Goal: Task Accomplishment & Management: Use online tool/utility

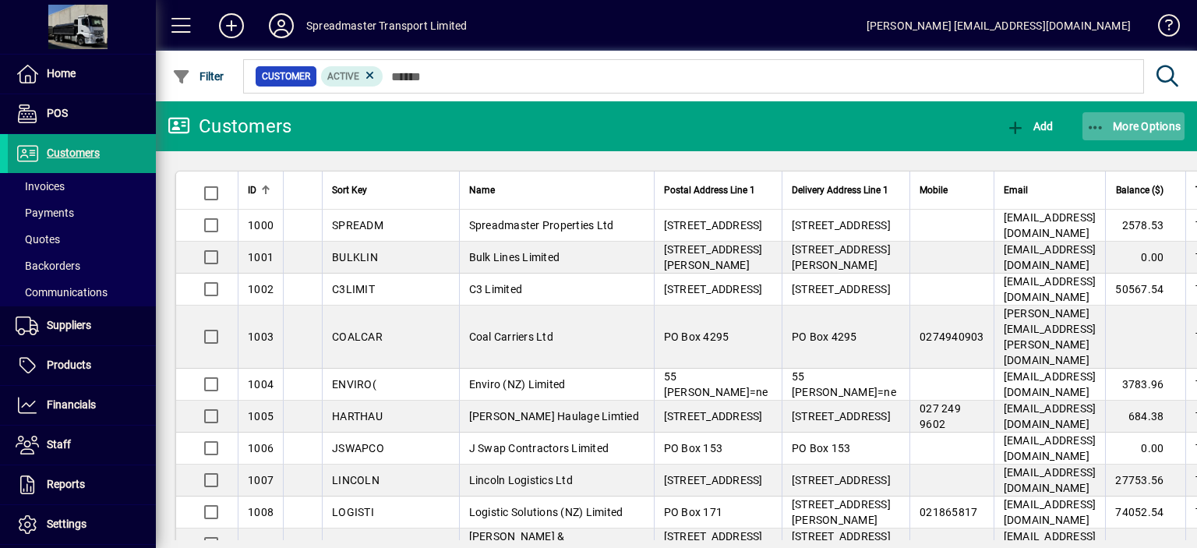
click at [1129, 125] on span "More Options" at bounding box center [1133, 126] width 95 height 12
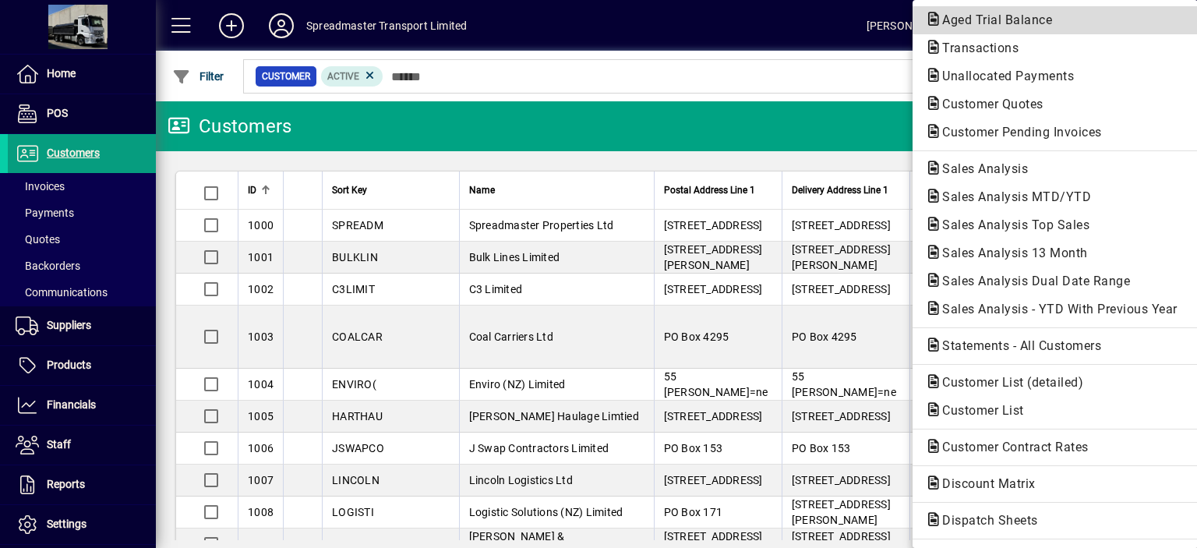
click at [963, 17] on span "Aged Trial Balance" at bounding box center [992, 19] width 135 height 15
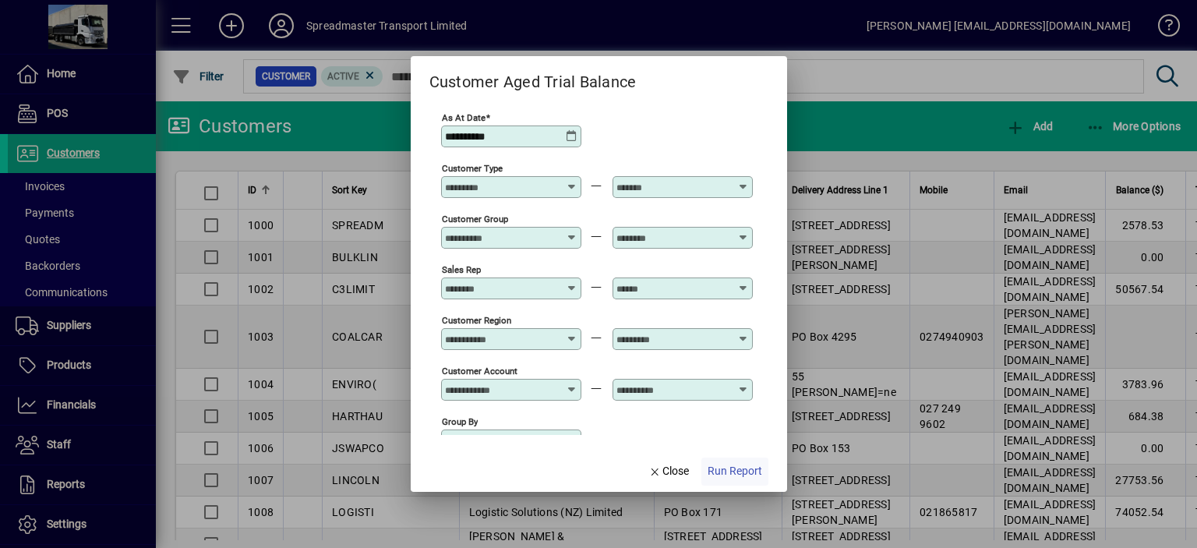
click at [733, 465] on span "Run Report" at bounding box center [735, 471] width 55 height 16
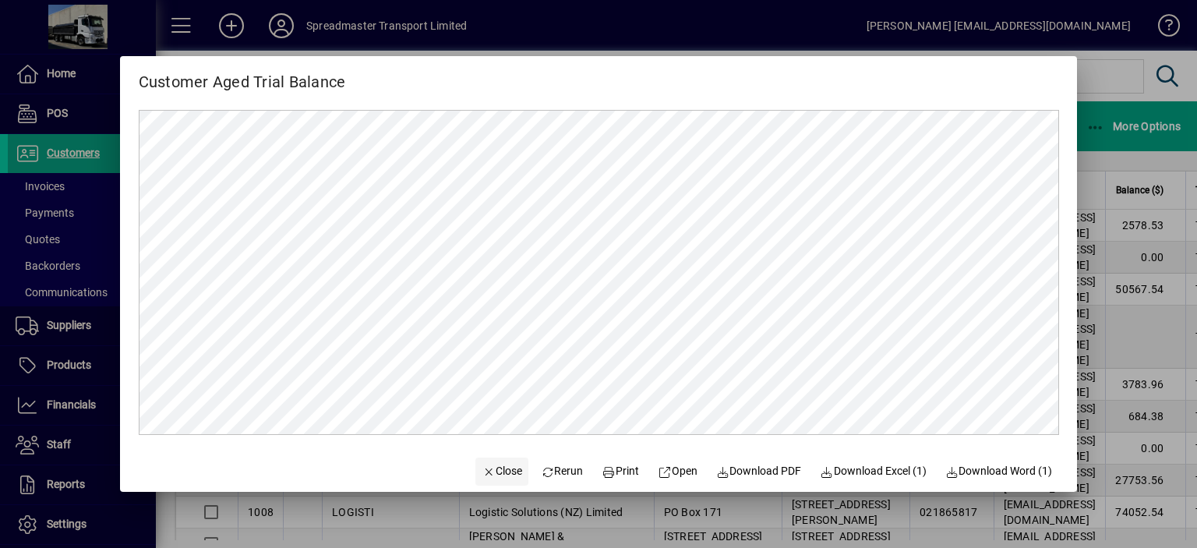
click at [482, 470] on span "Close" at bounding box center [502, 471] width 41 height 16
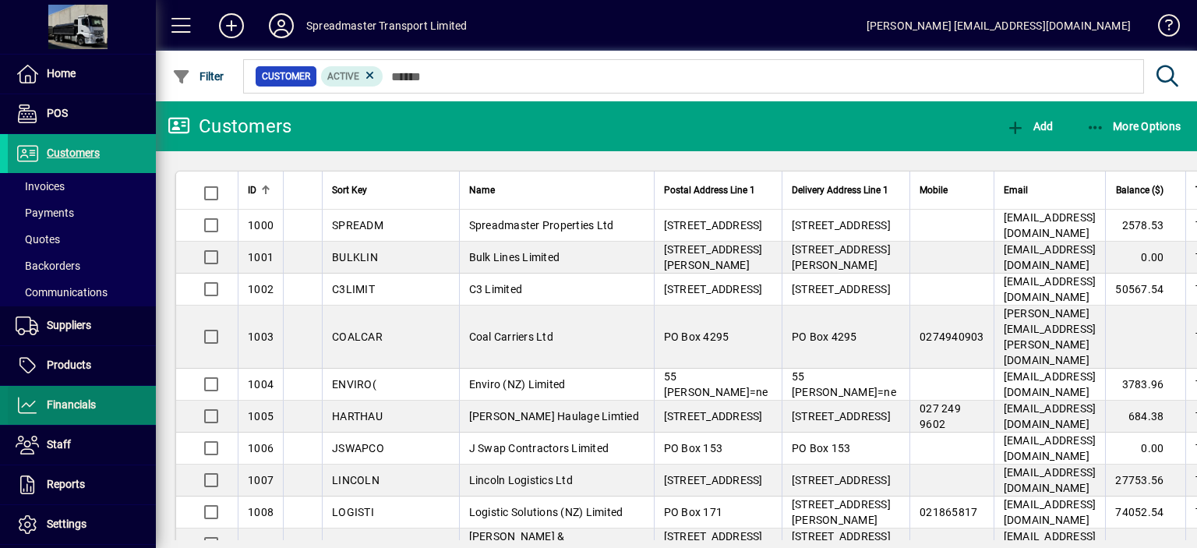
click at [83, 400] on span "Financials" at bounding box center [71, 404] width 49 height 12
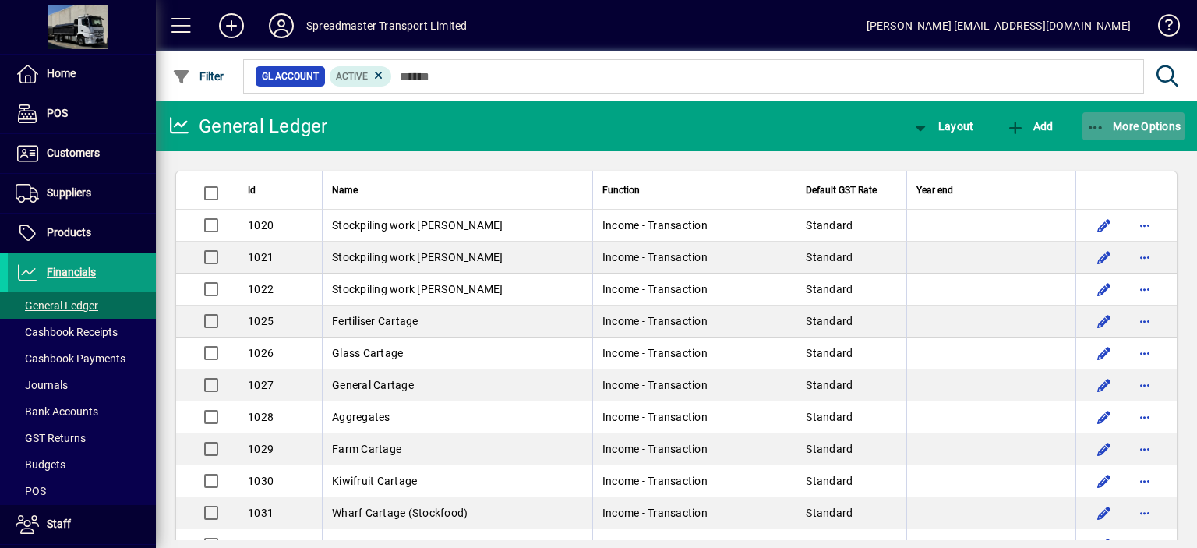
click at [1125, 127] on span "More Options" at bounding box center [1133, 126] width 95 height 12
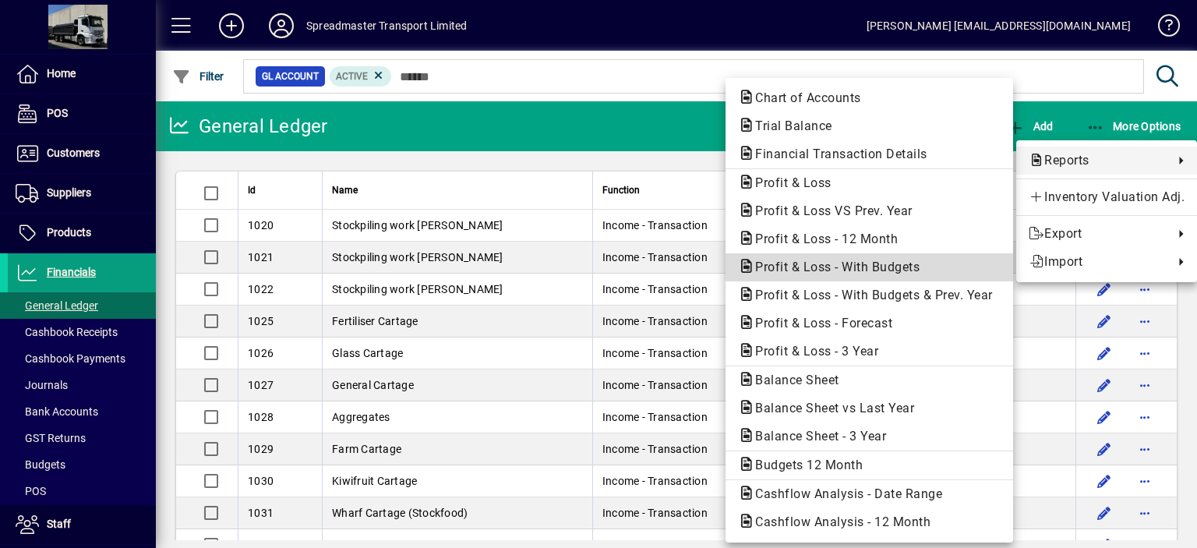
click at [889, 262] on span "Profit & Loss - With Budgets" at bounding box center [832, 267] width 189 height 15
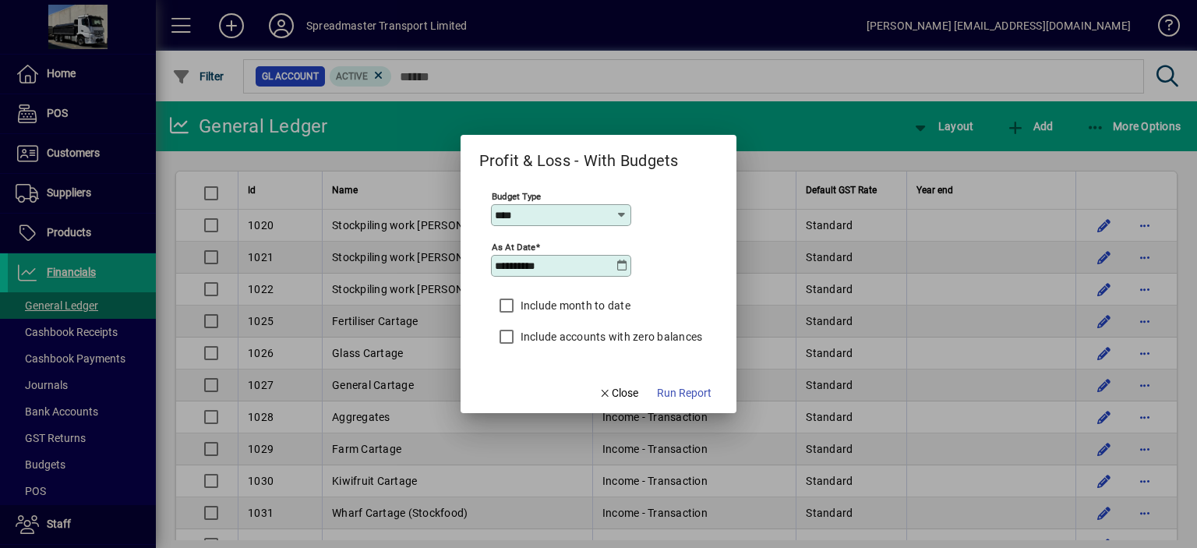
click at [623, 263] on icon at bounding box center [622, 266] width 12 height 12
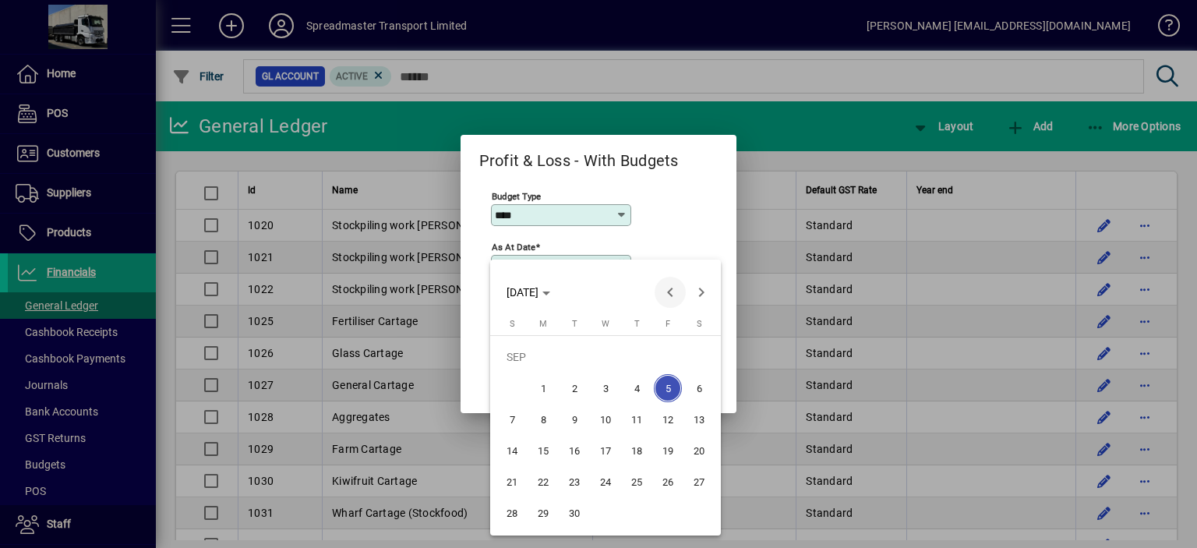
click at [667, 291] on span "Previous month" at bounding box center [670, 292] width 31 height 31
click at [518, 511] on span "31" at bounding box center [512, 513] width 28 height 28
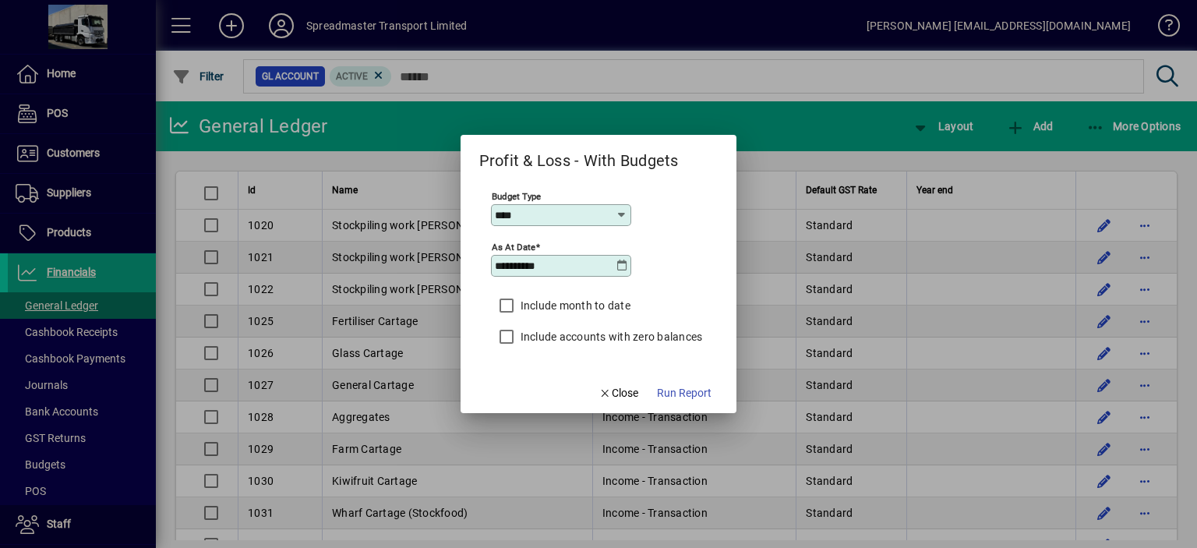
type input "**********"
click at [694, 392] on span "Run Report" at bounding box center [684, 393] width 55 height 16
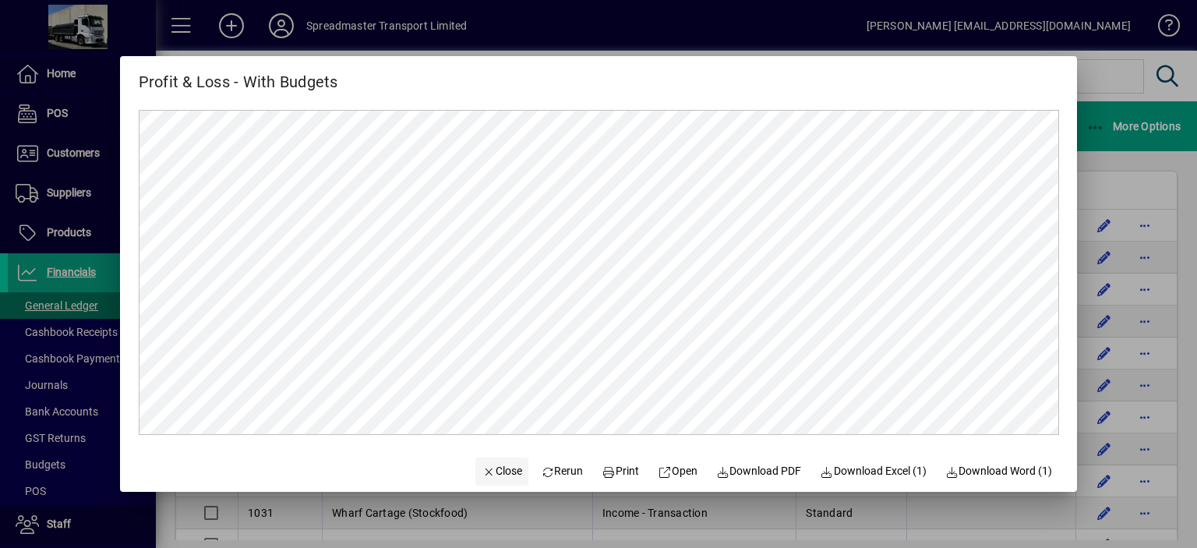
click at [489, 469] on span "Close" at bounding box center [502, 471] width 41 height 16
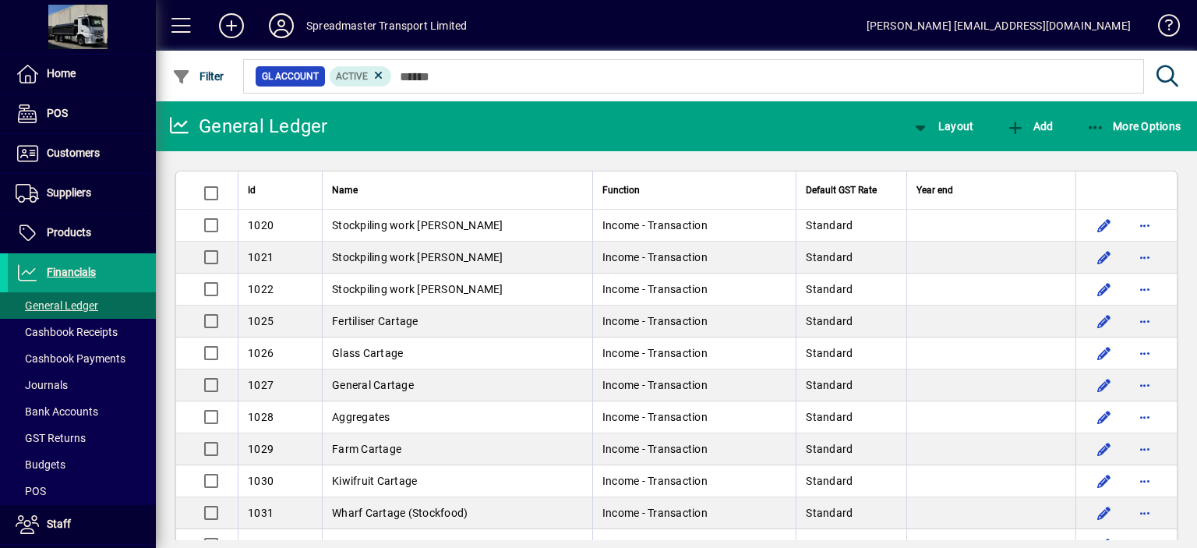
click at [286, 30] on icon at bounding box center [281, 25] width 31 height 25
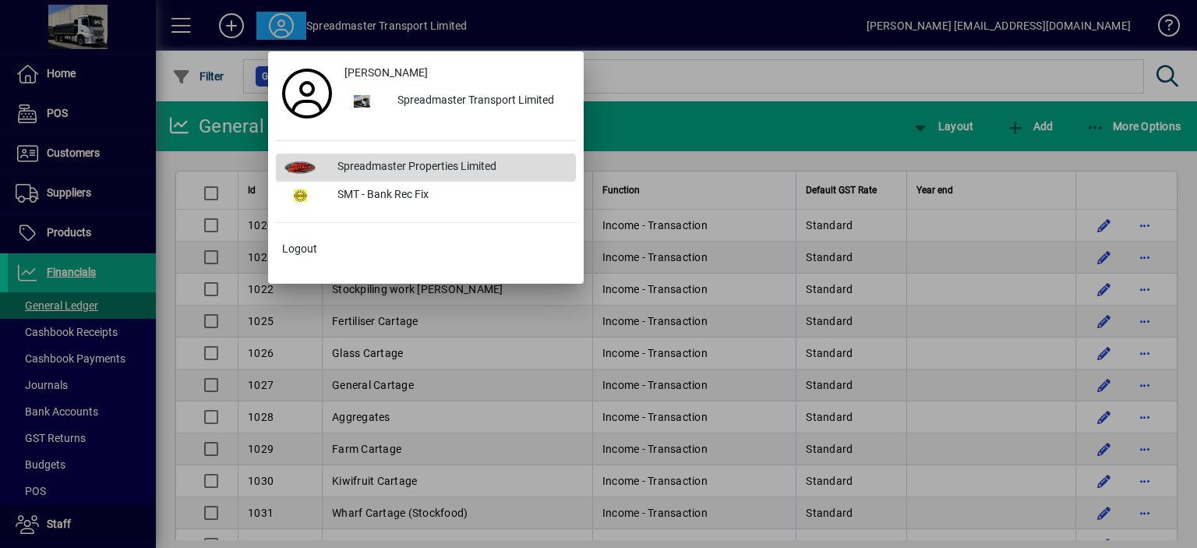
click at [387, 164] on div "Spreadmaster Properties Limited" at bounding box center [450, 168] width 251 height 28
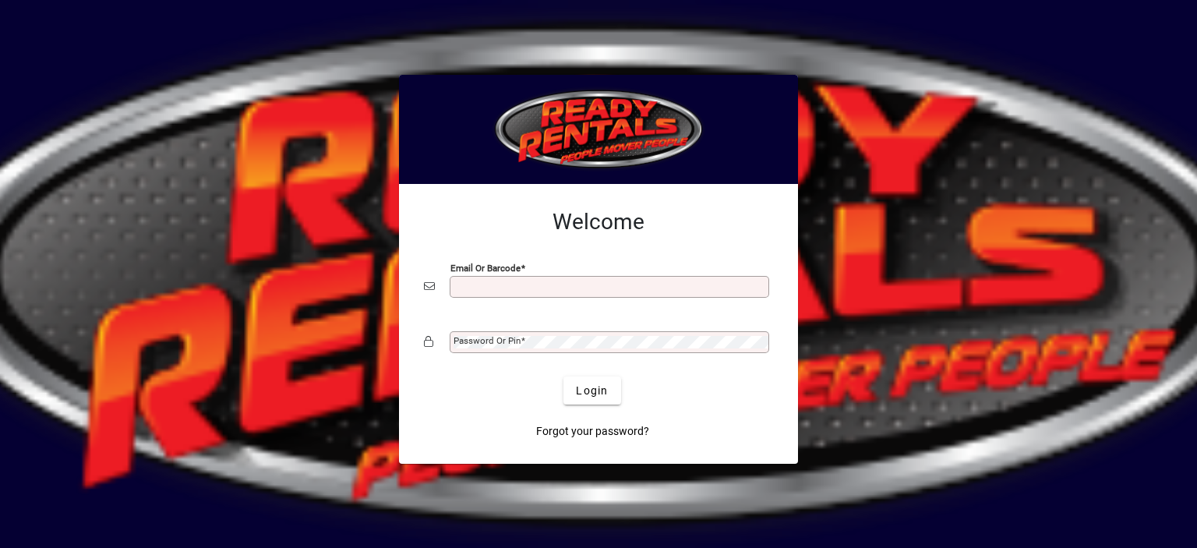
click at [484, 288] on input "Email or Barcode" at bounding box center [611, 287] width 315 height 12
type input "**********"
click at [486, 338] on mat-label "Password or Pin" at bounding box center [487, 340] width 67 height 11
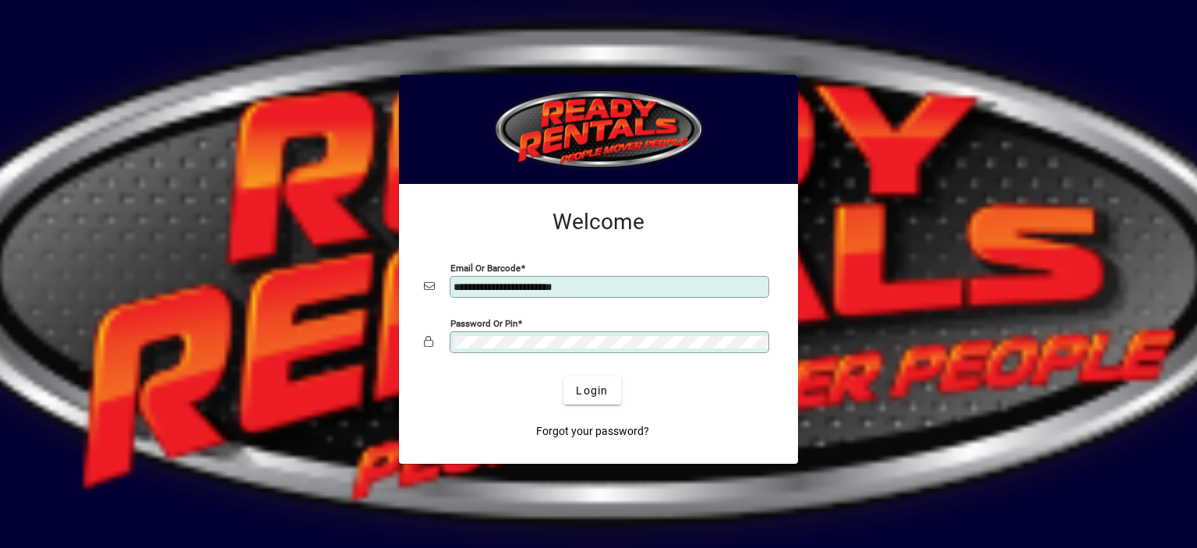
click at [564, 376] on button "Login" at bounding box center [592, 390] width 57 height 28
